Goal: Information Seeking & Learning: Find specific fact

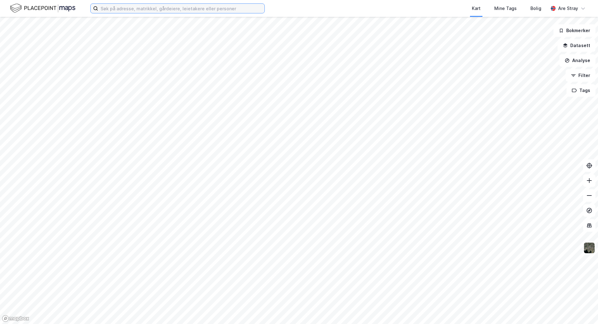
click at [116, 5] on input at bounding box center [181, 8] width 166 height 9
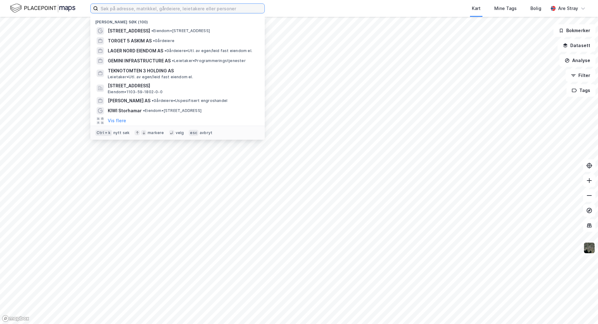
paste input "985748152"
type input "985748152"
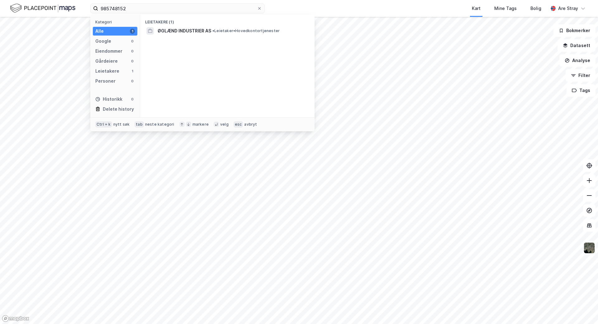
click at [198, 39] on div "Leietakere (1) ØGLÆND INDUSTRIER AS • Leietaker • Hovedkontortjenester" at bounding box center [227, 66] width 174 height 102
click at [197, 33] on span "ØGLÆND INDUSTRIER AS" at bounding box center [185, 30] width 54 height 7
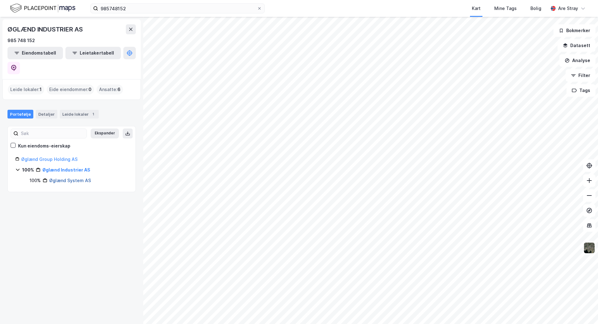
click at [63, 177] on link "Øglænd System AS" at bounding box center [70, 179] width 42 height 5
